Goal: Information Seeking & Learning: Learn about a topic

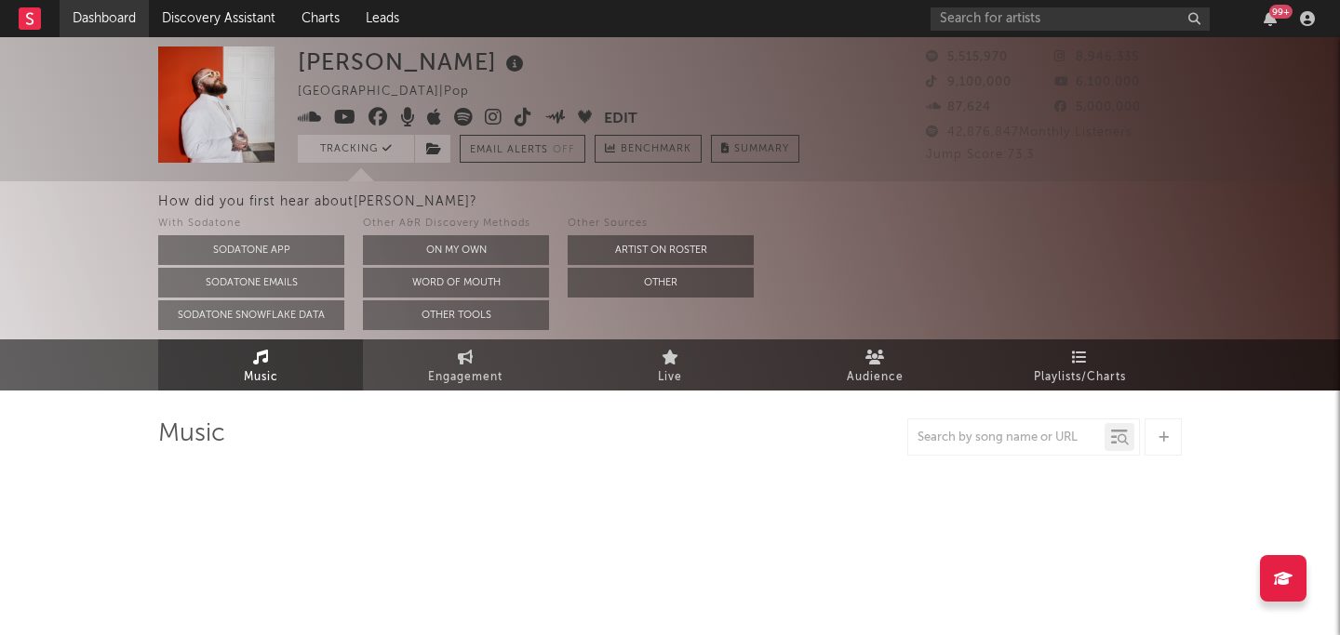
click at [121, 23] on link "Dashboard" at bounding box center [104, 18] width 89 height 37
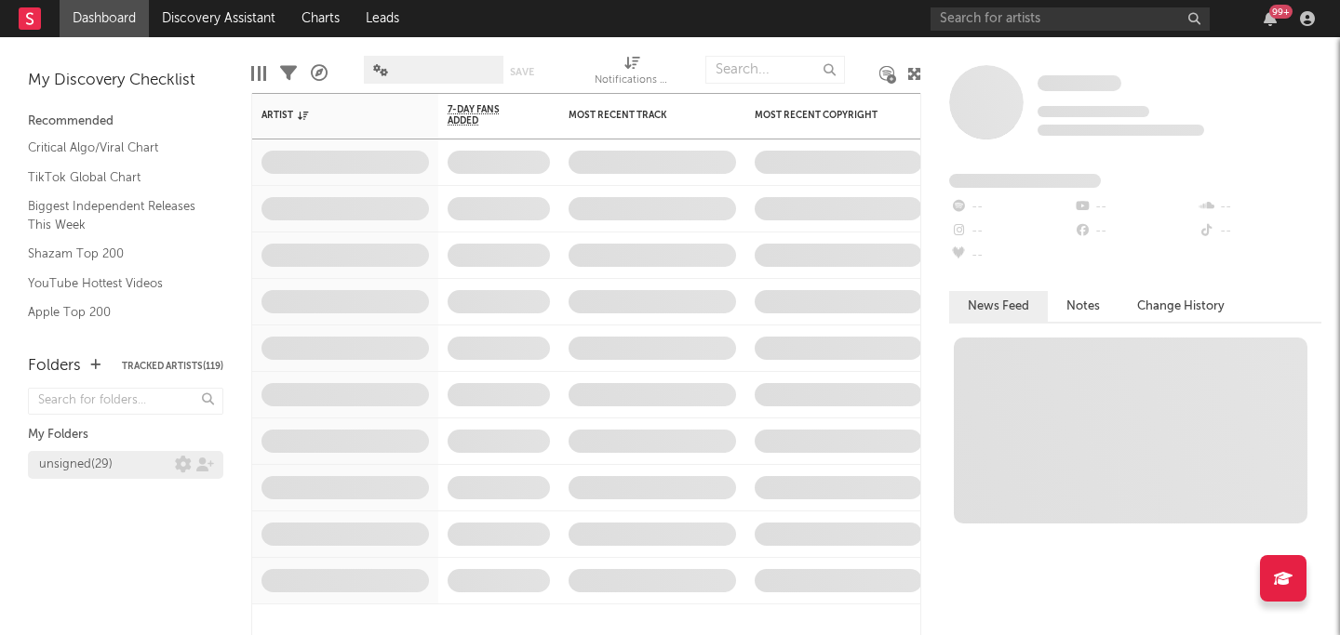
click at [121, 463] on div "unsigned ( 29 )" at bounding box center [107, 465] width 136 height 22
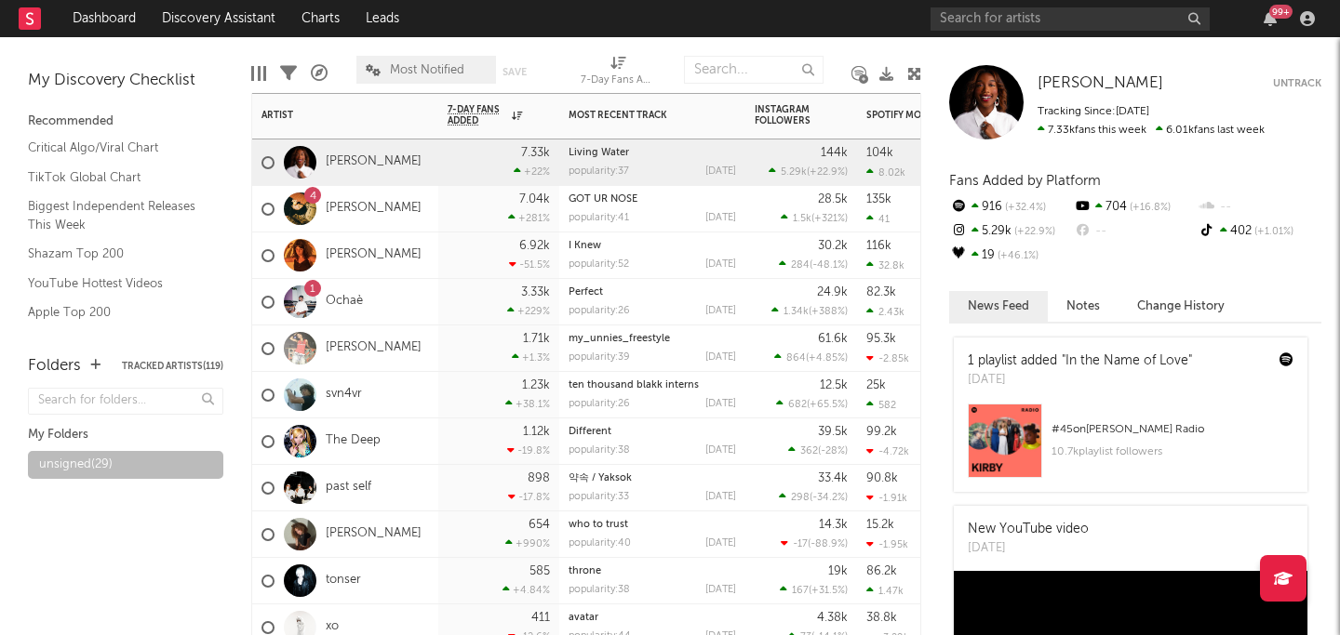
click at [382, 204] on div "4 Tristan" at bounding box center [345, 209] width 186 height 47
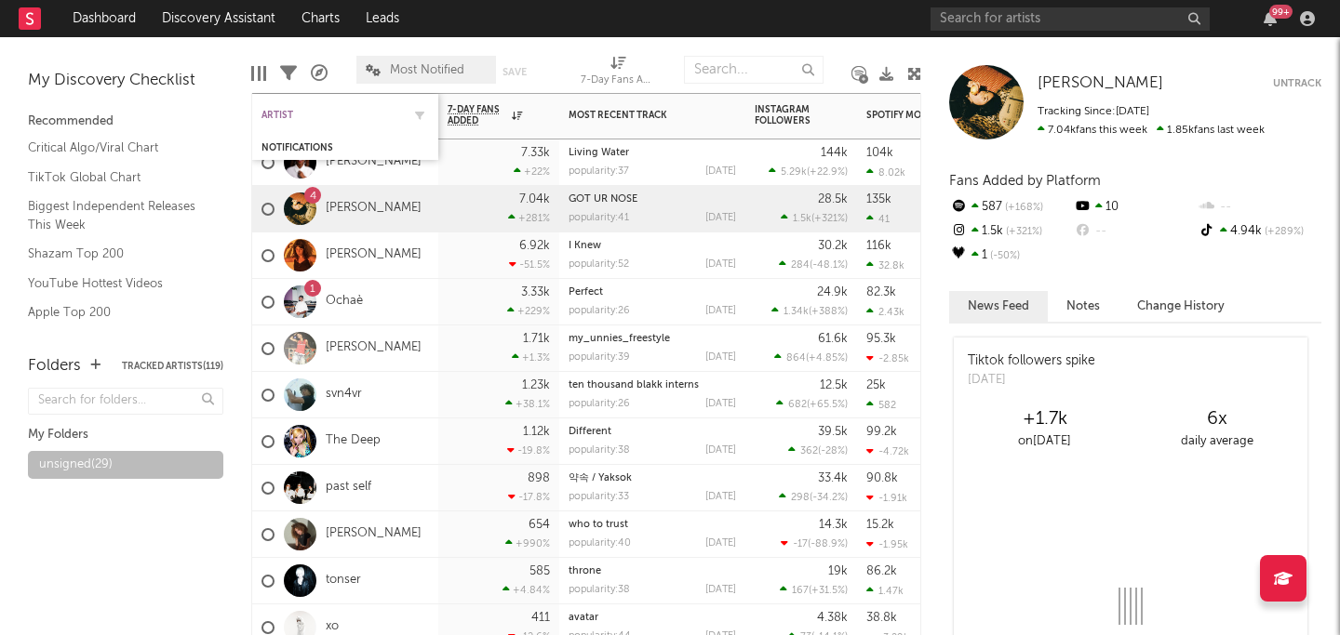
click at [308, 113] on div "Artist" at bounding box center [331, 115] width 140 height 11
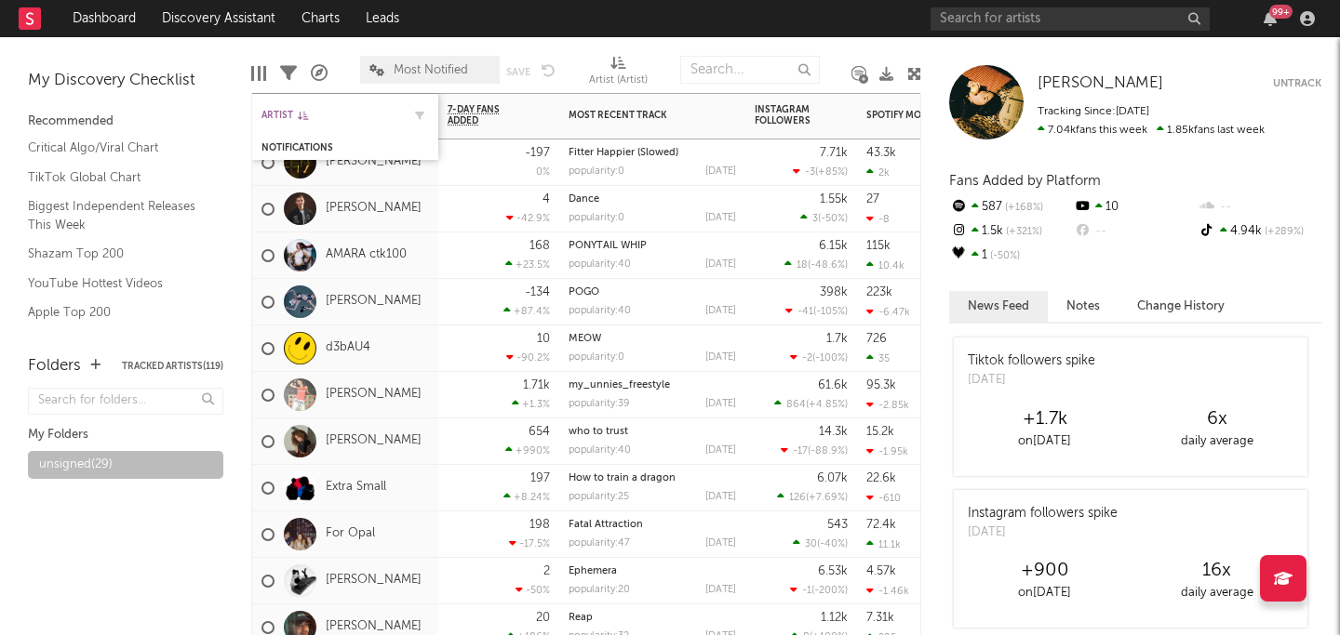
click at [315, 113] on div "Artist" at bounding box center [331, 115] width 140 height 11
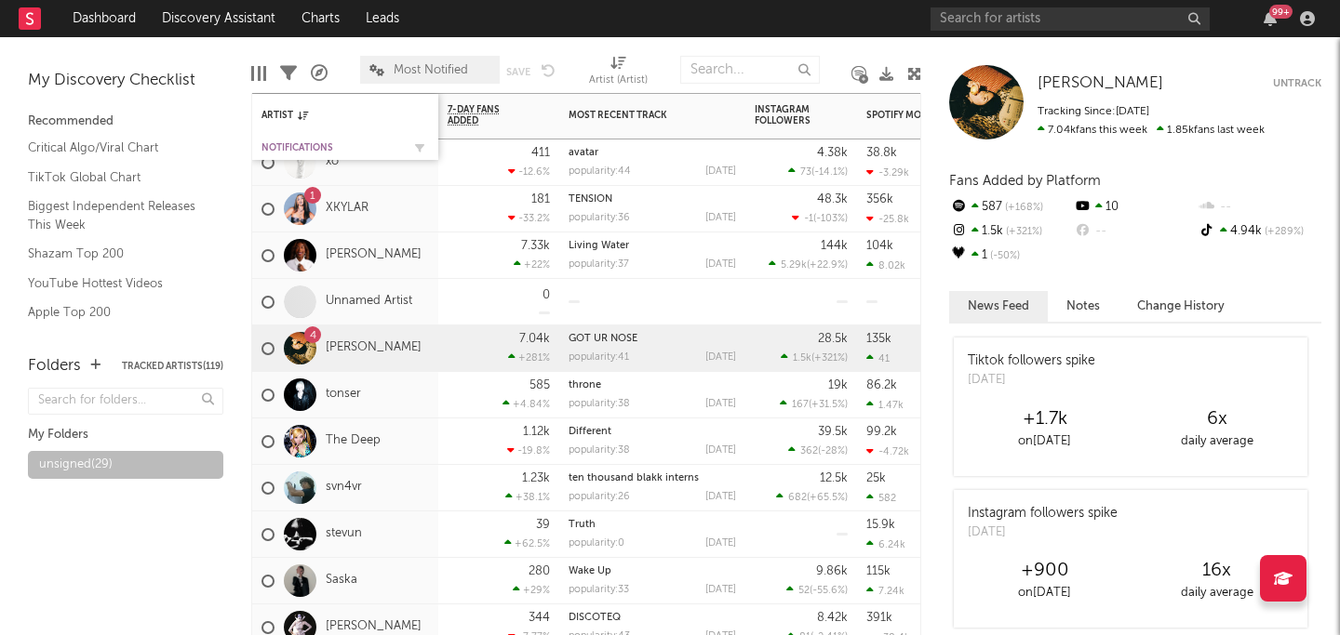
click at [316, 142] on div "Notifications" at bounding box center [331, 147] width 140 height 11
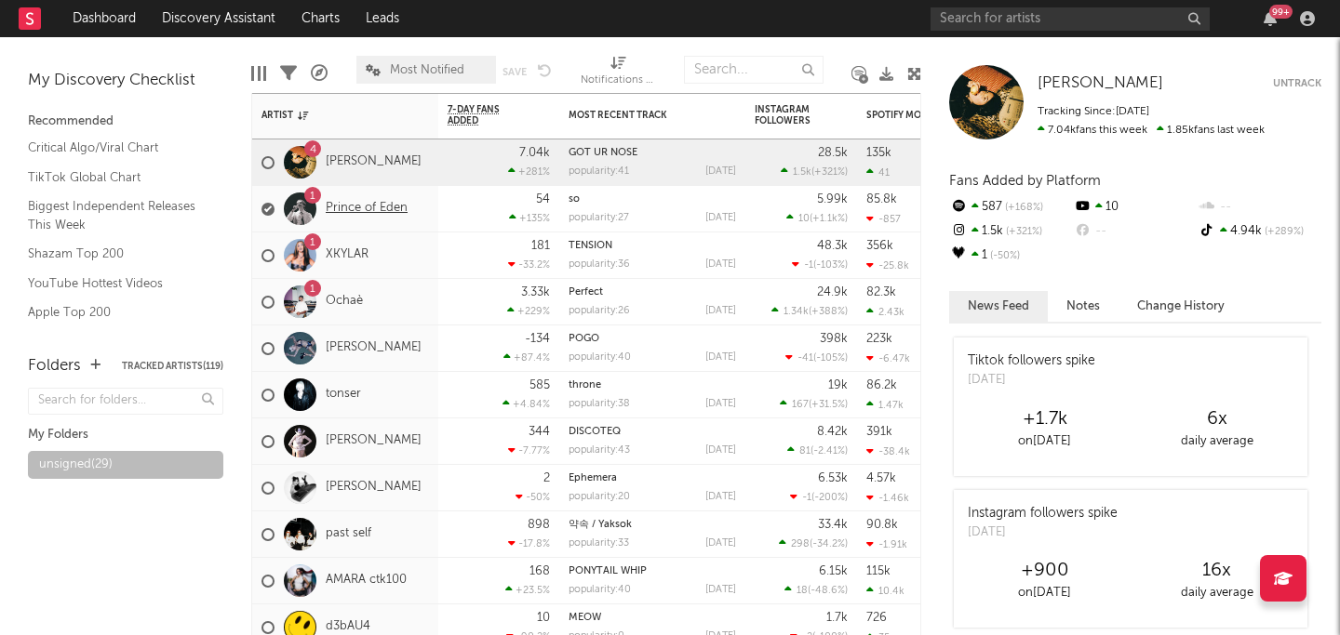
click at [378, 212] on link "Prince of Eden" at bounding box center [367, 209] width 82 height 16
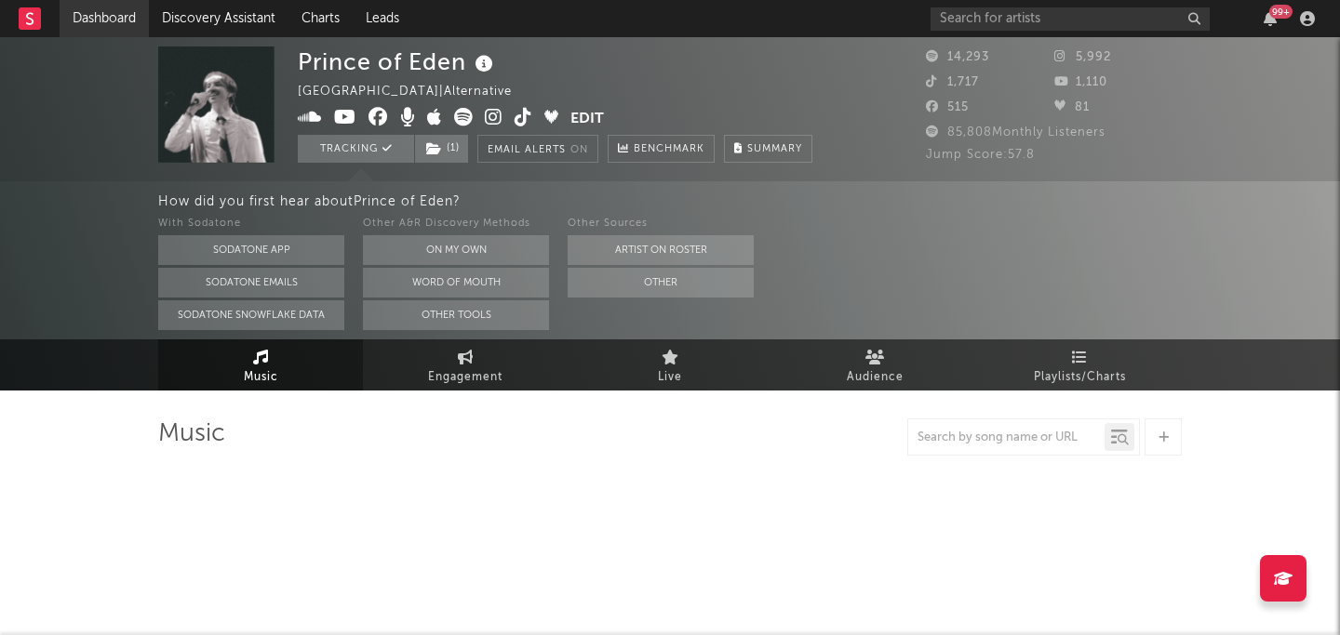
select select "6m"
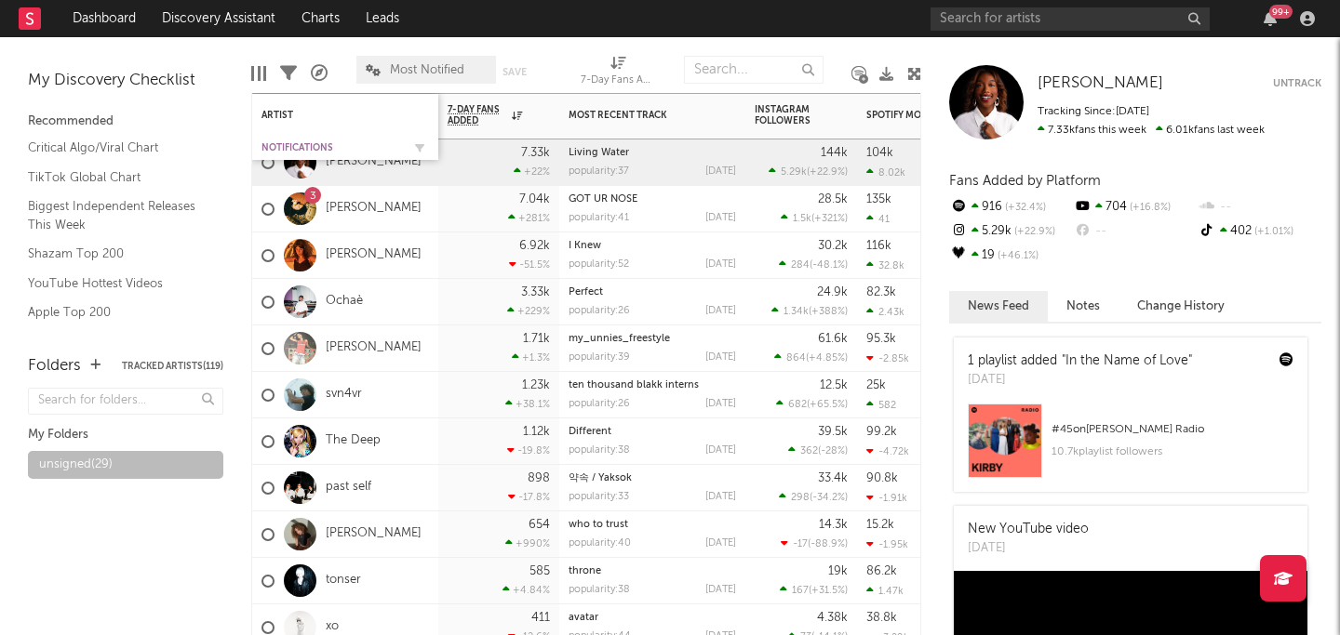
click at [339, 144] on div "Notifications" at bounding box center [331, 147] width 140 height 11
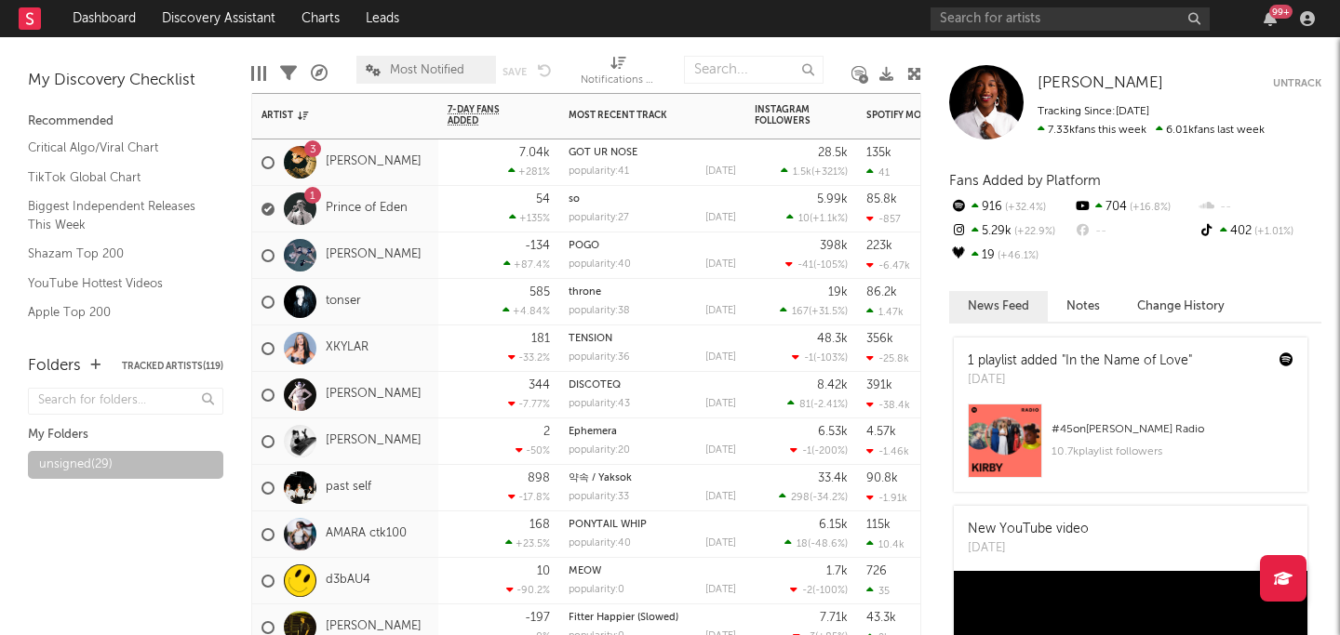
click at [449, 204] on div "54 +135 %" at bounding box center [498, 209] width 102 height 46
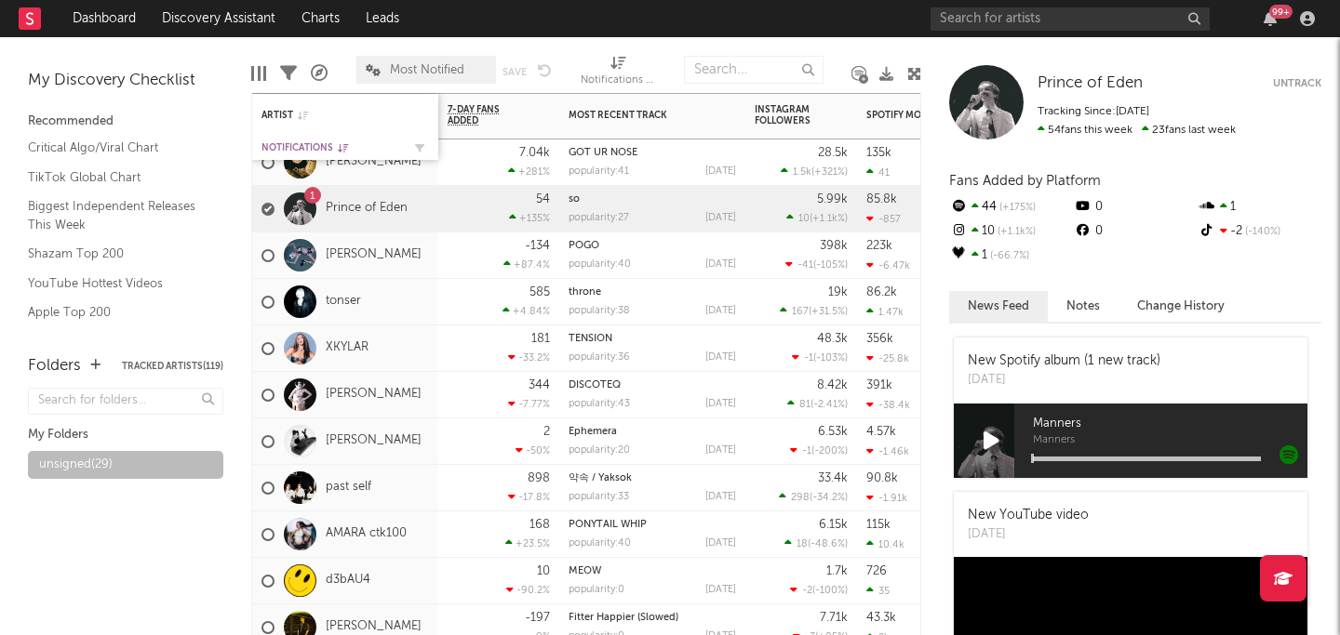
click at [360, 150] on div "Notifications" at bounding box center [331, 147] width 140 height 11
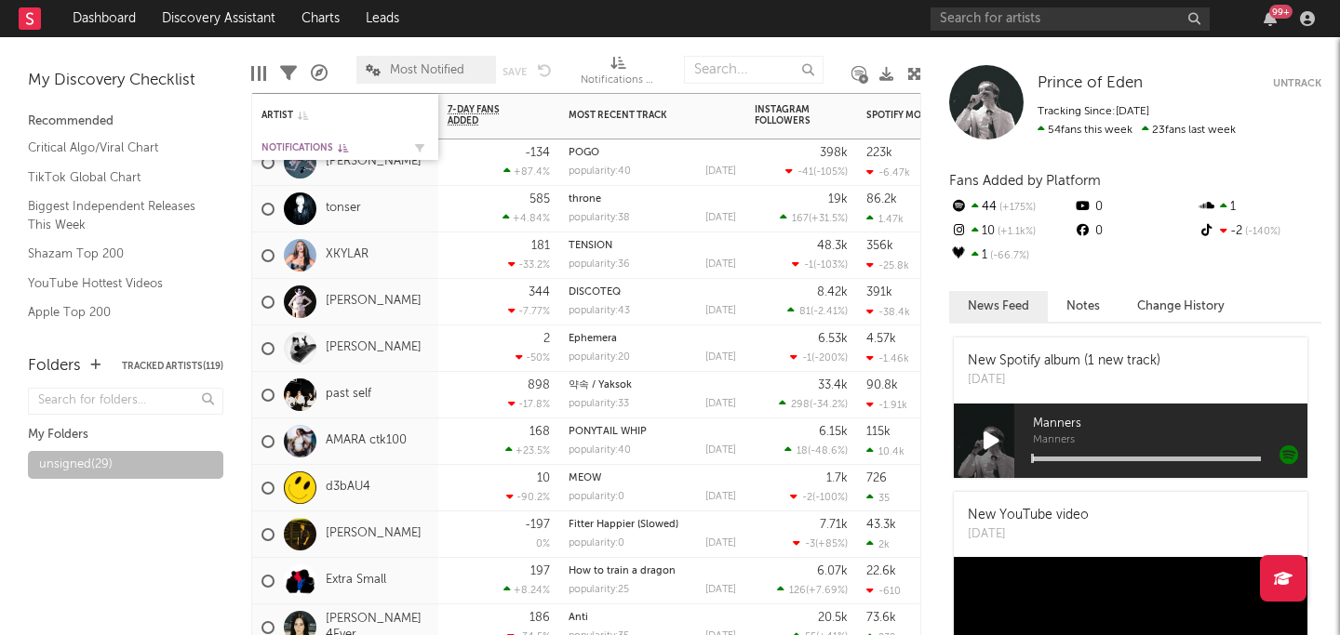
click at [360, 150] on div "Notifications" at bounding box center [331, 147] width 140 height 11
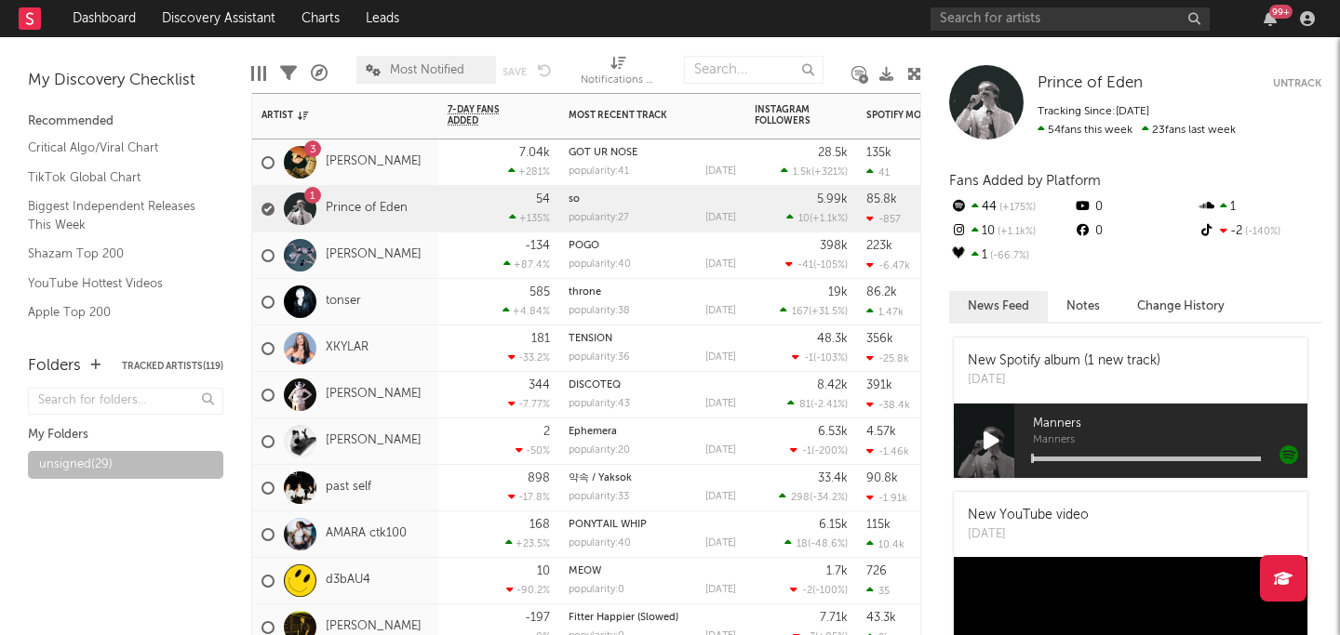
click at [423, 182] on div "3 Tristan" at bounding box center [345, 163] width 186 height 47
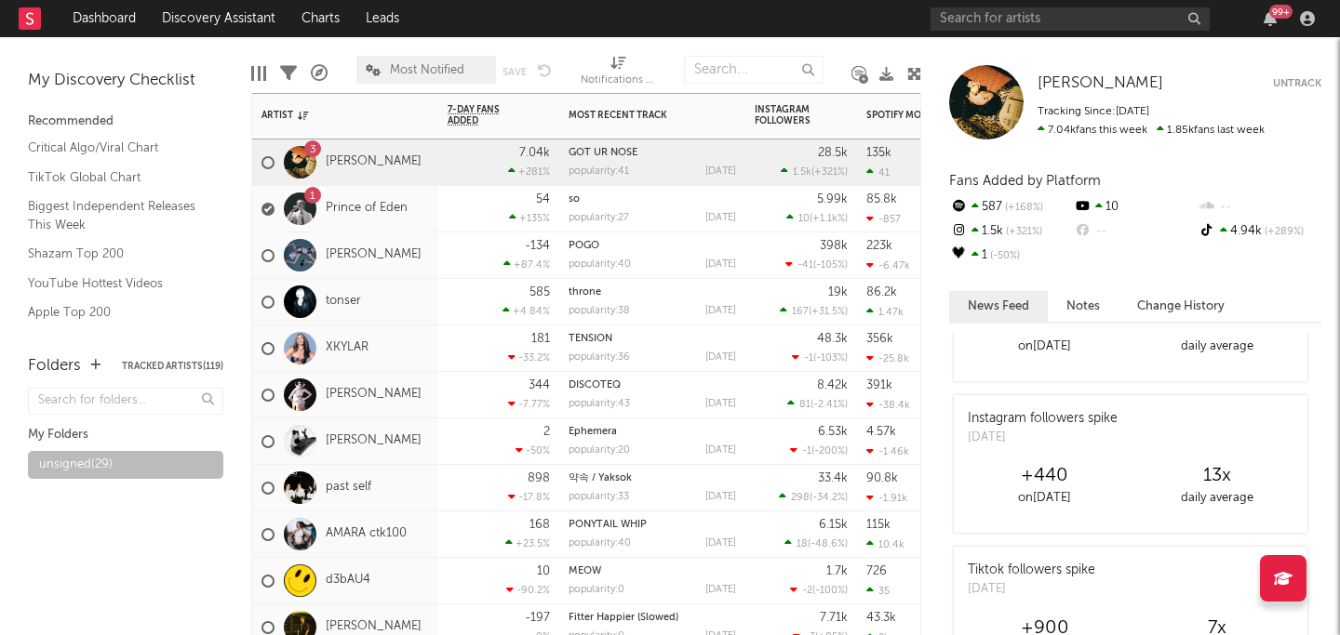
scroll to position [667, 0]
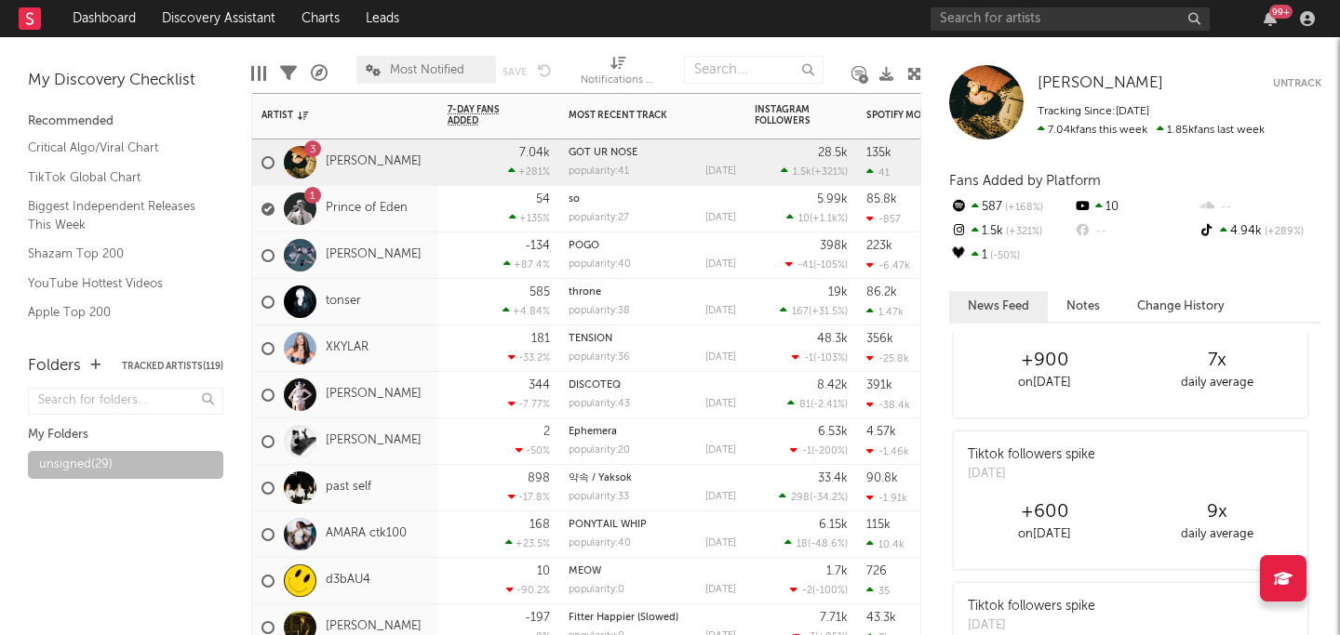
click at [438, 254] on div "-134 +87.4 %" at bounding box center [498, 256] width 121 height 47
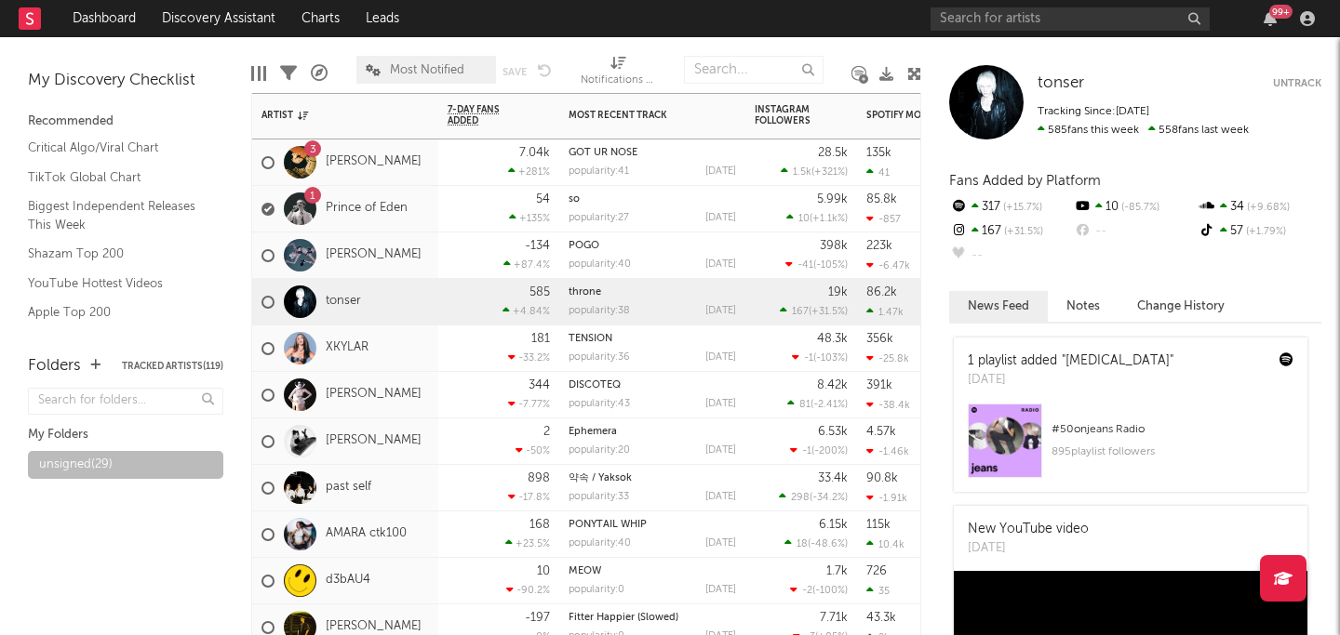
click at [456, 301] on div "585 +4.84 %" at bounding box center [498, 302] width 102 height 46
click at [439, 350] on div "181 -33.2 %" at bounding box center [498, 349] width 121 height 47
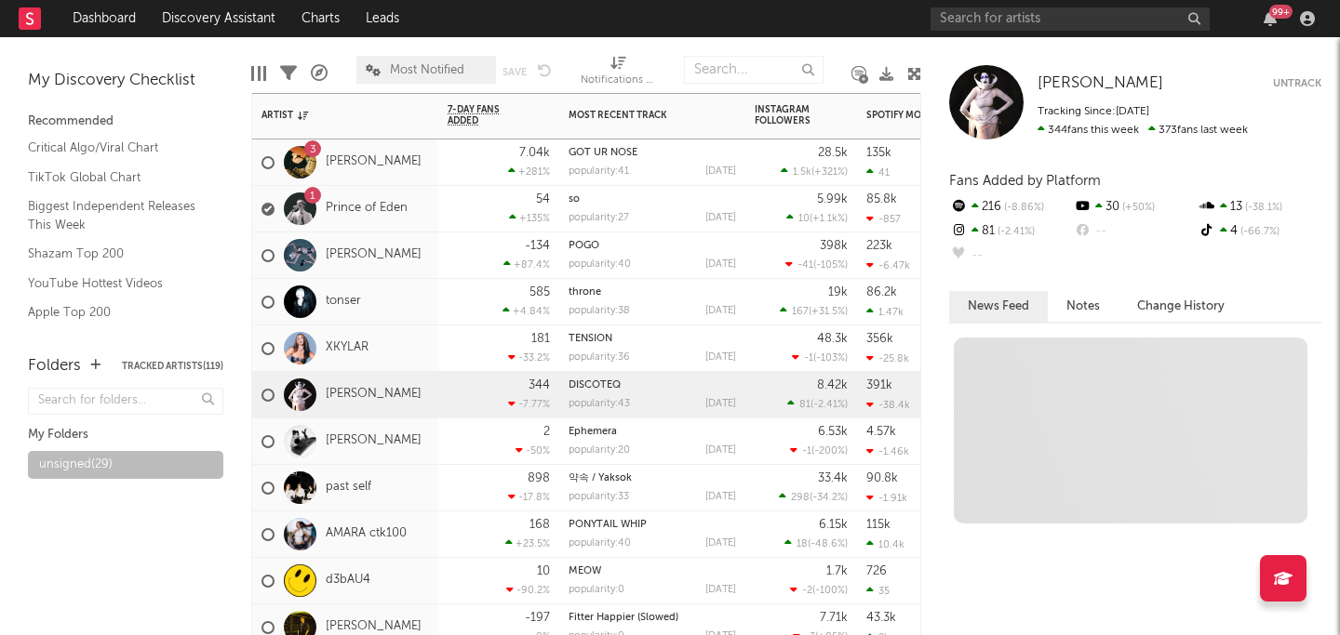
click at [427, 391] on div "[PERSON_NAME]" at bounding box center [345, 395] width 186 height 47
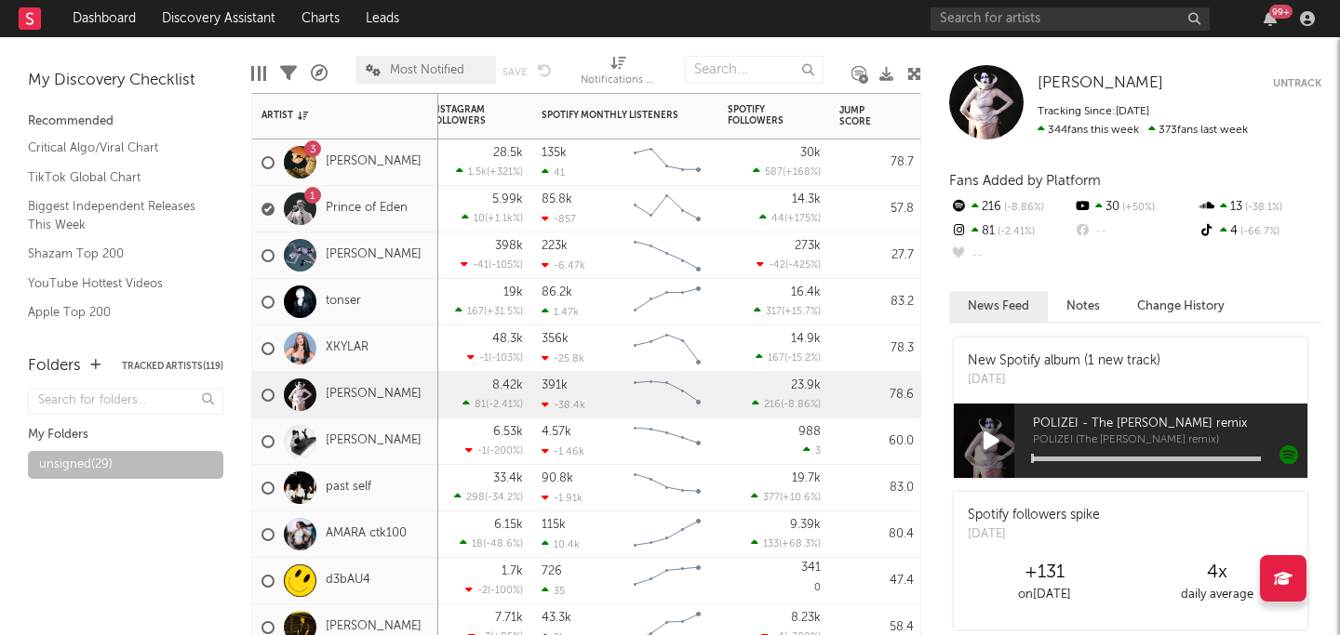
click at [612, 205] on div "85.8k -857" at bounding box center [583, 209] width 84 height 47
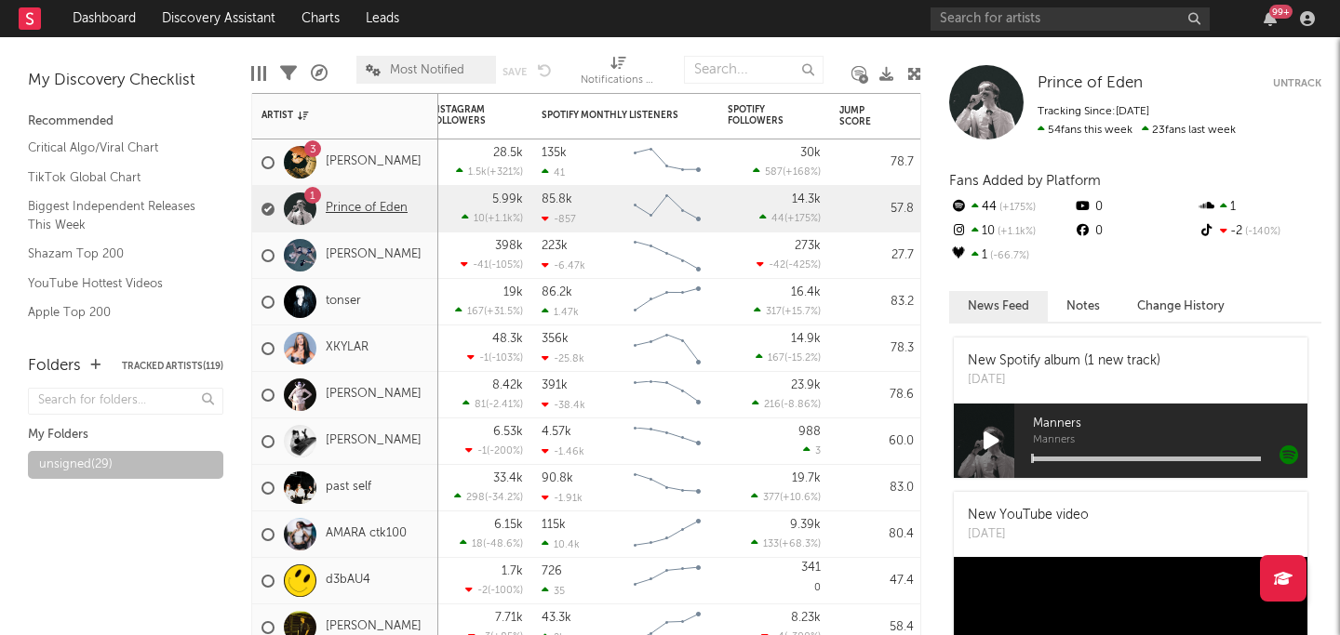
click at [360, 207] on link "Prince of Eden" at bounding box center [367, 209] width 82 height 16
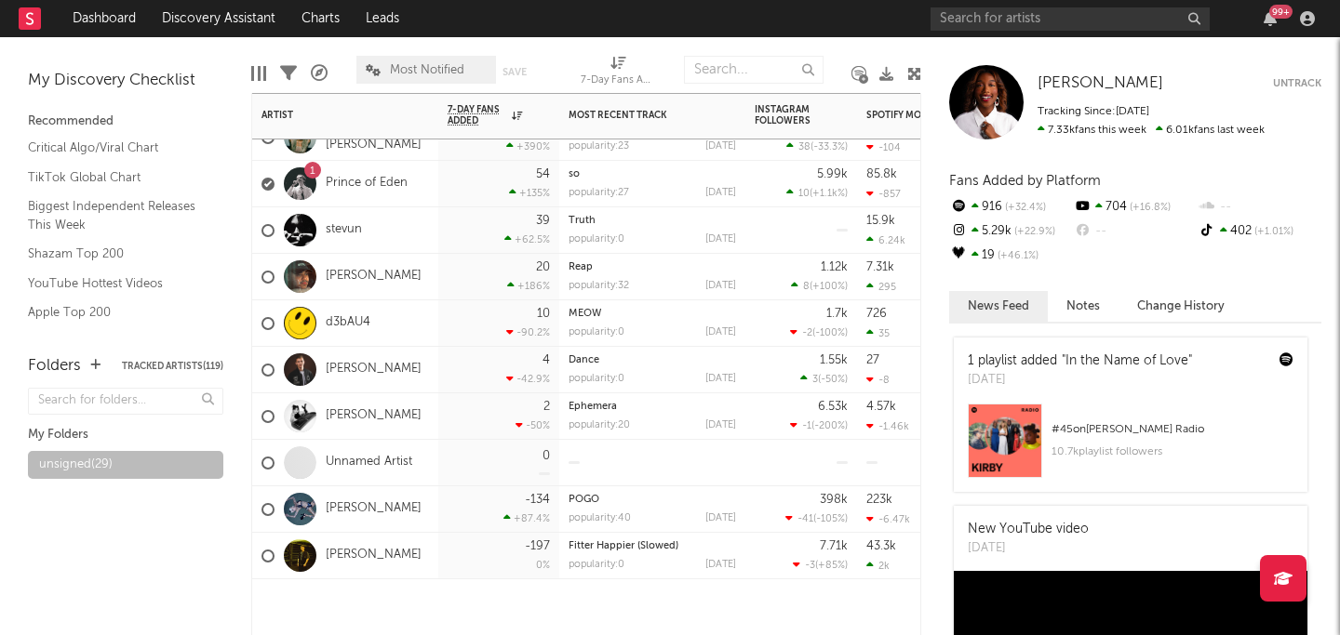
click at [401, 421] on div "[PERSON_NAME]" at bounding box center [345, 416] width 186 height 47
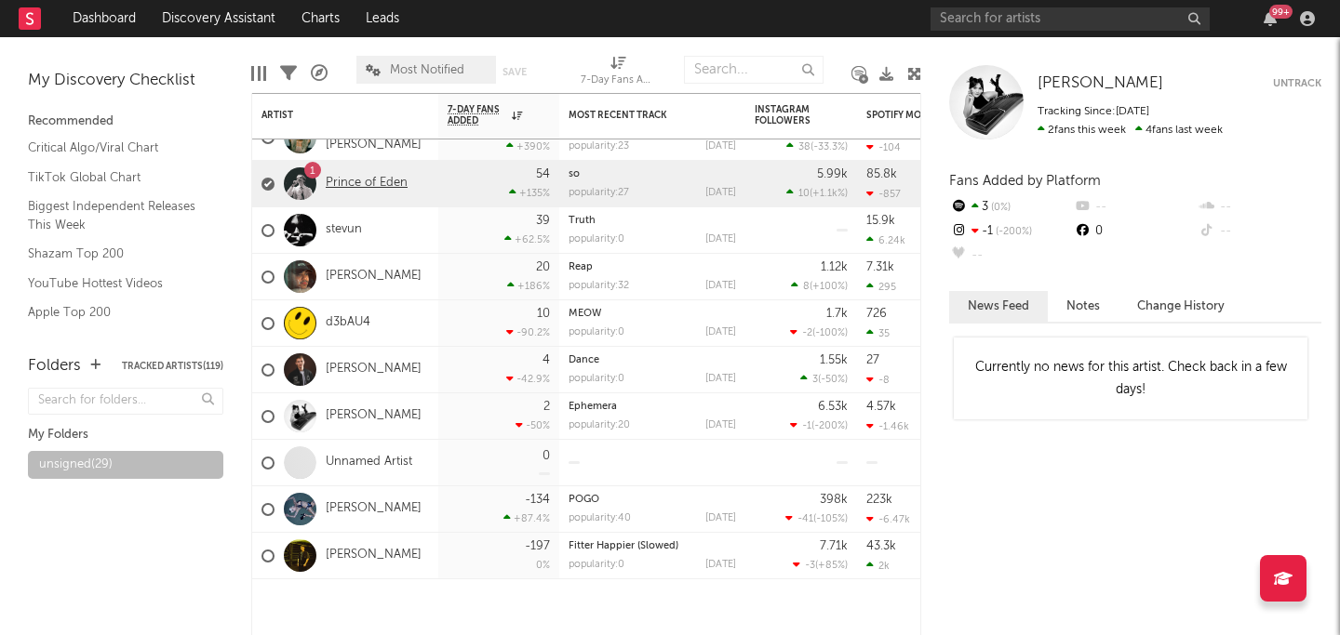
click at [389, 189] on link "Prince of Eden" at bounding box center [367, 184] width 82 height 16
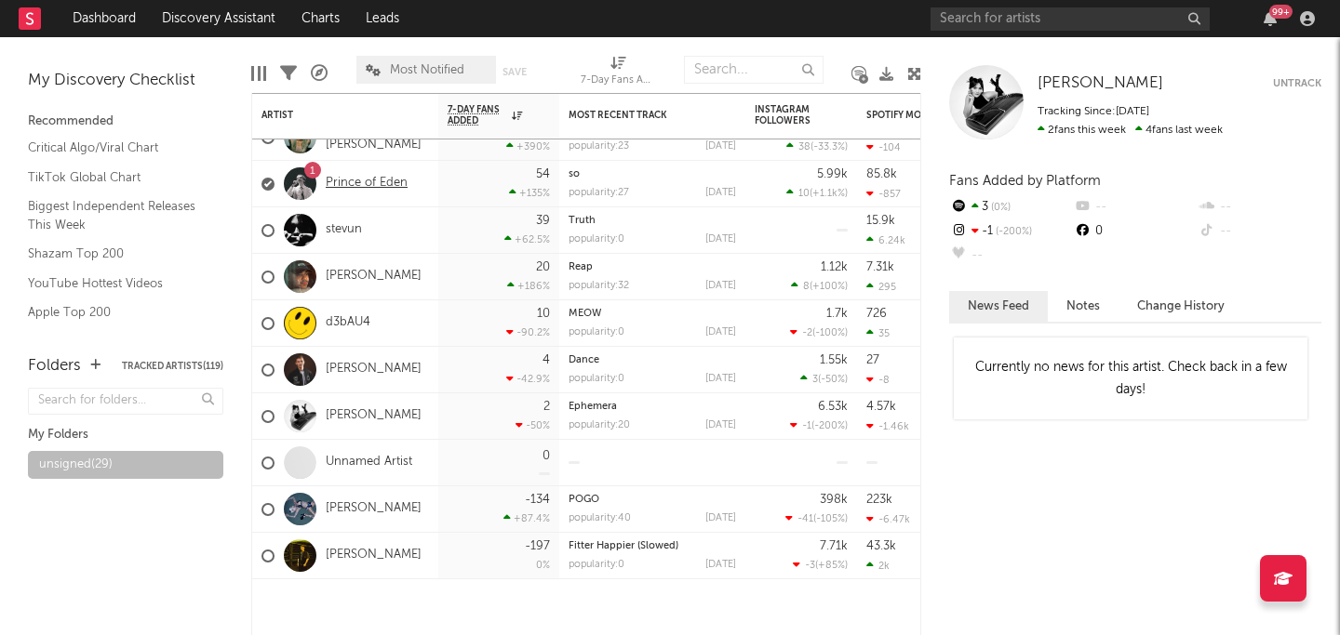
select select "6m"
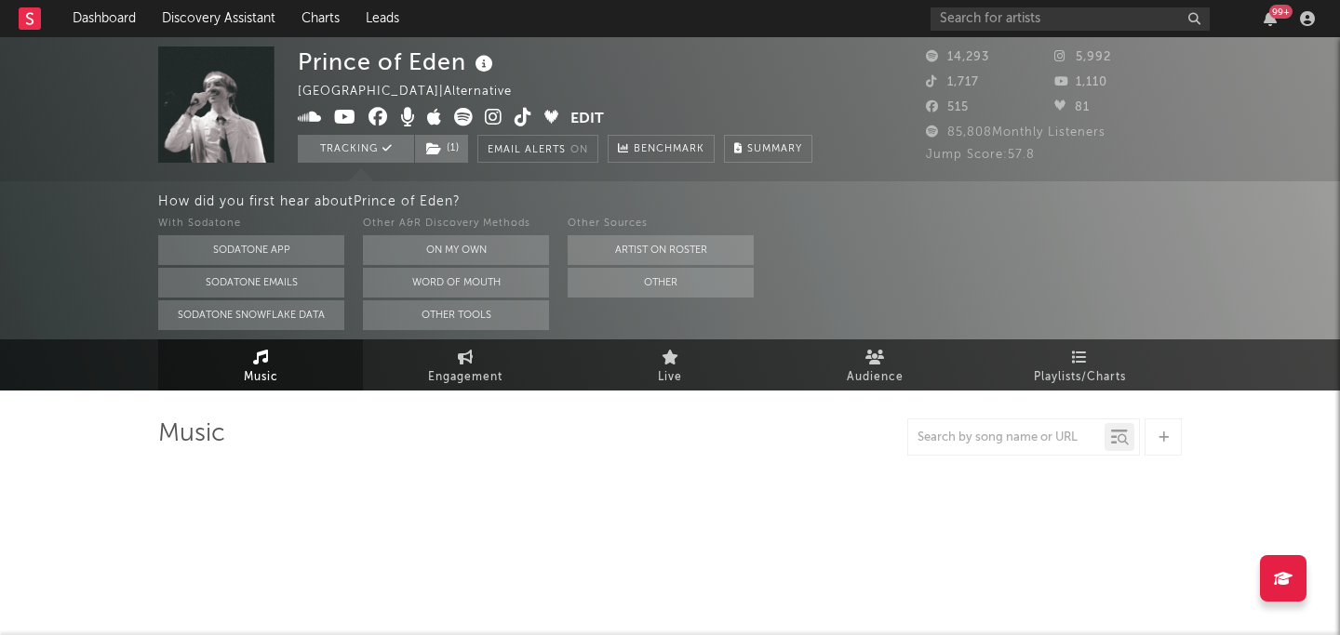
select select "6m"
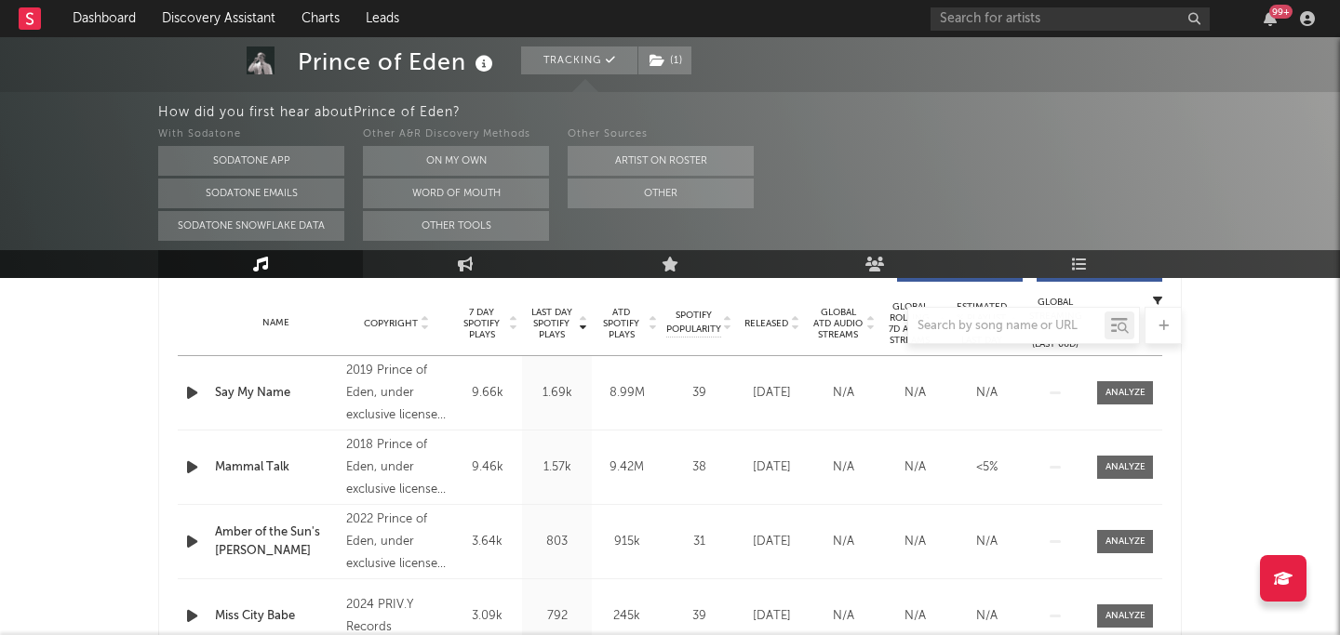
scroll to position [714, 0]
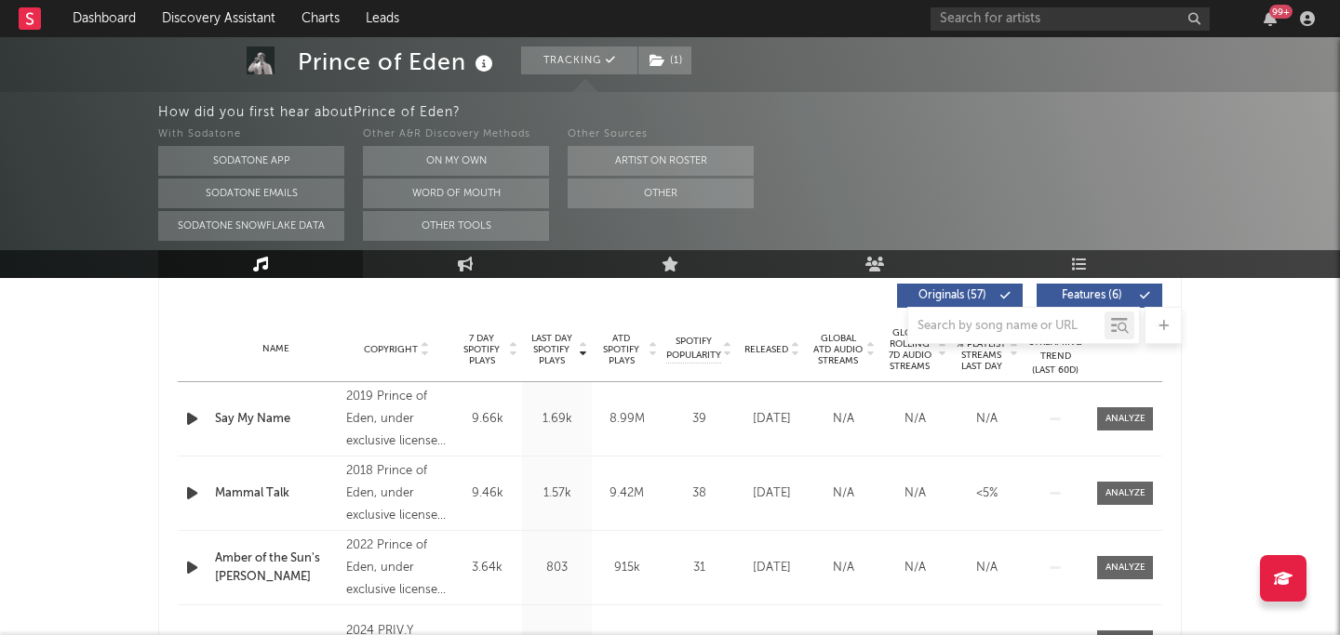
click at [774, 351] on span "Released" at bounding box center [766, 349] width 44 height 11
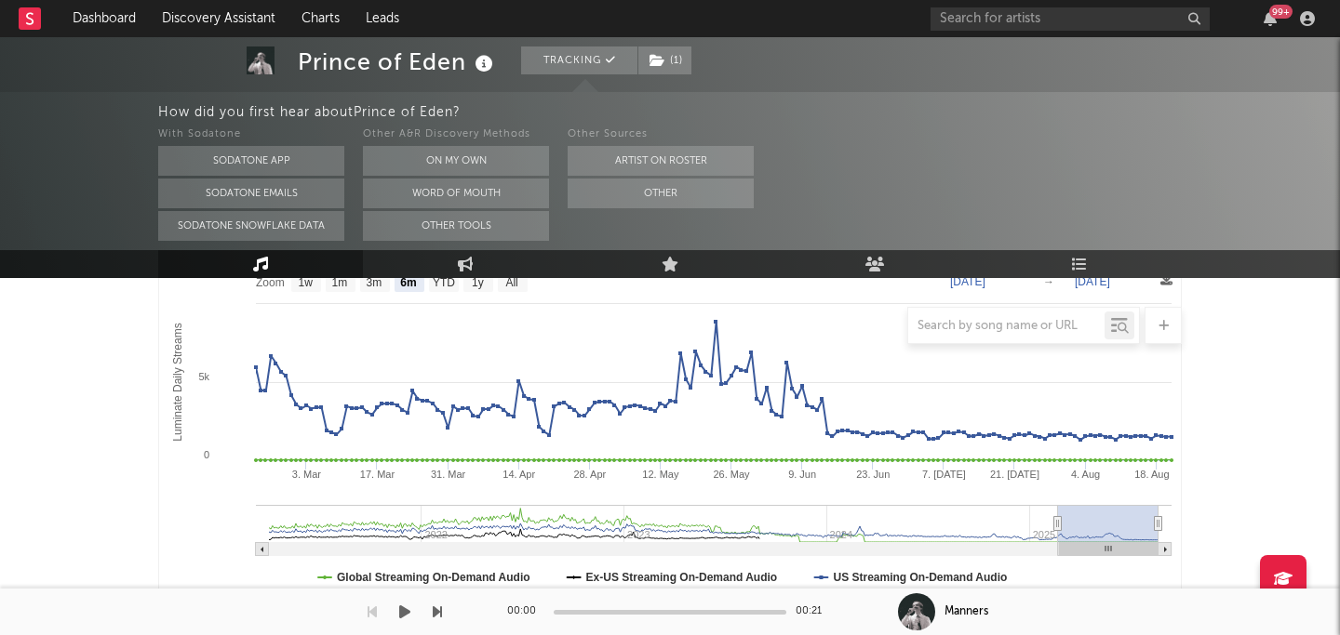
scroll to position [0, 0]
